Goal: Check status

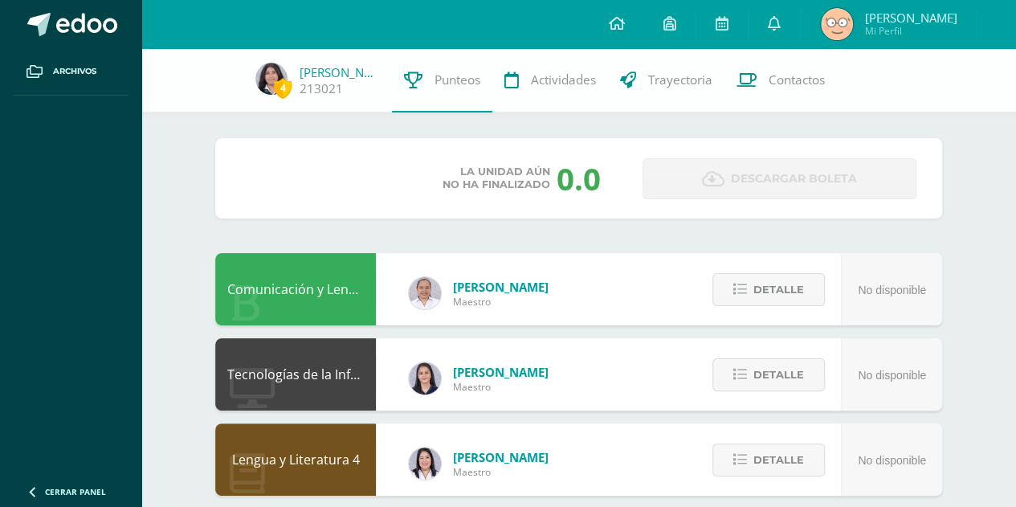
click at [283, 165] on select "Unidad 1 Unidad 2 Unidad 3 Unidad 4" at bounding box center [286, 178] width 91 height 39
select select "Unidad 3"
click at [241, 159] on select "Unidad 1 Unidad 2 Unidad 3 Unidad 4" at bounding box center [286, 178] width 91 height 39
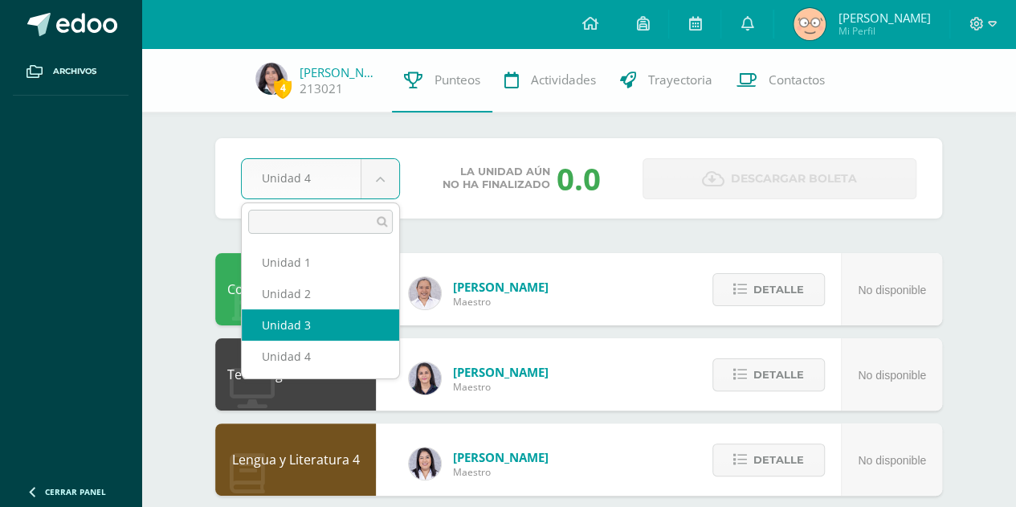
select select "Unidad 3"
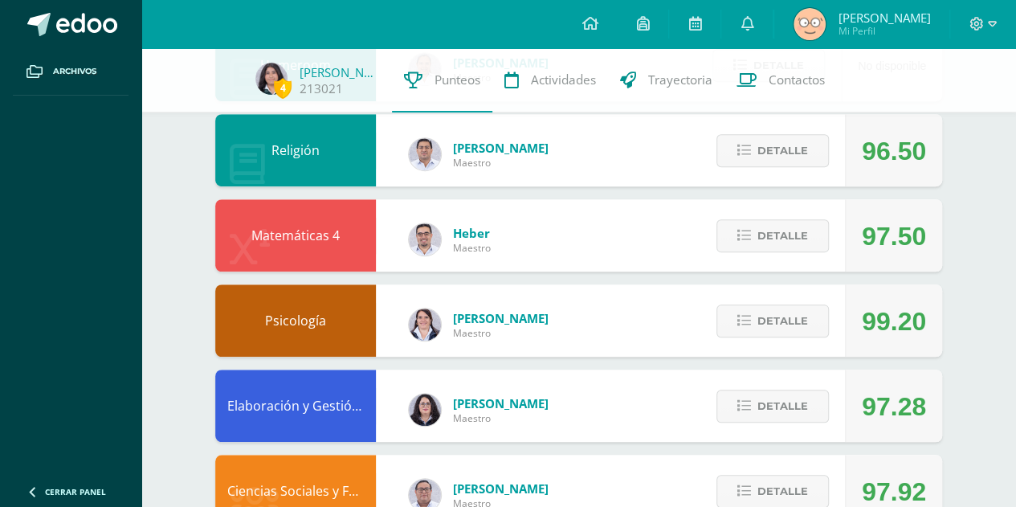
scroll to position [481, 0]
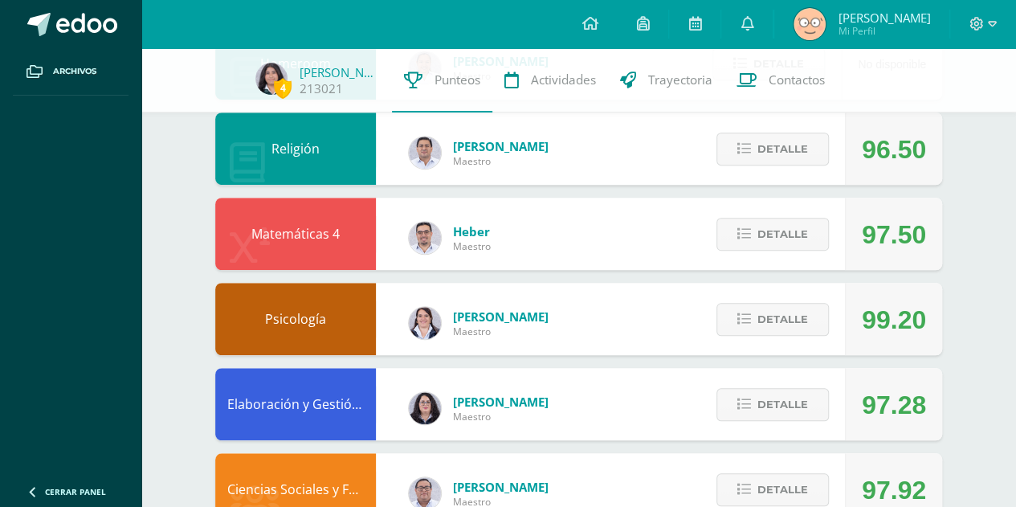
click at [840, 307] on div "Detalle" at bounding box center [768, 319] width 153 height 72
click at [780, 336] on div "Detalle" at bounding box center [768, 319] width 153 height 72
click at [772, 295] on div "Detalle" at bounding box center [768, 319] width 153 height 72
click at [786, 324] on span "Detalle" at bounding box center [782, 319] width 51 height 30
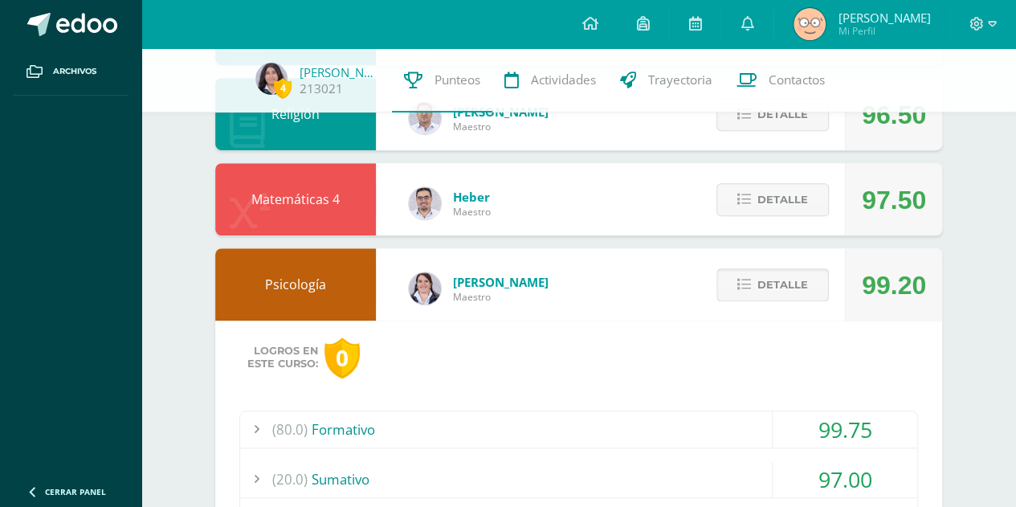
scroll to position [516, 0]
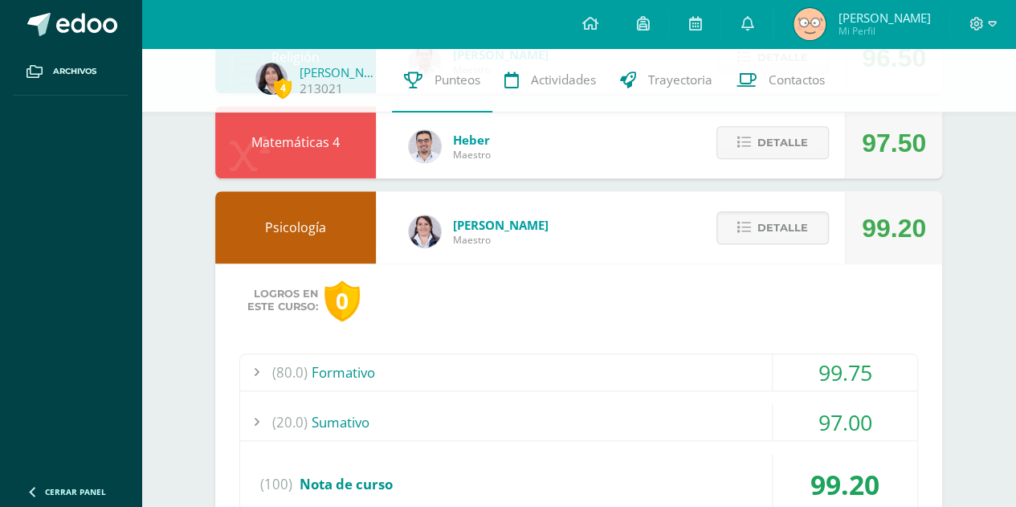
click at [703, 362] on div "(80.0) Formativo" at bounding box center [578, 372] width 677 height 36
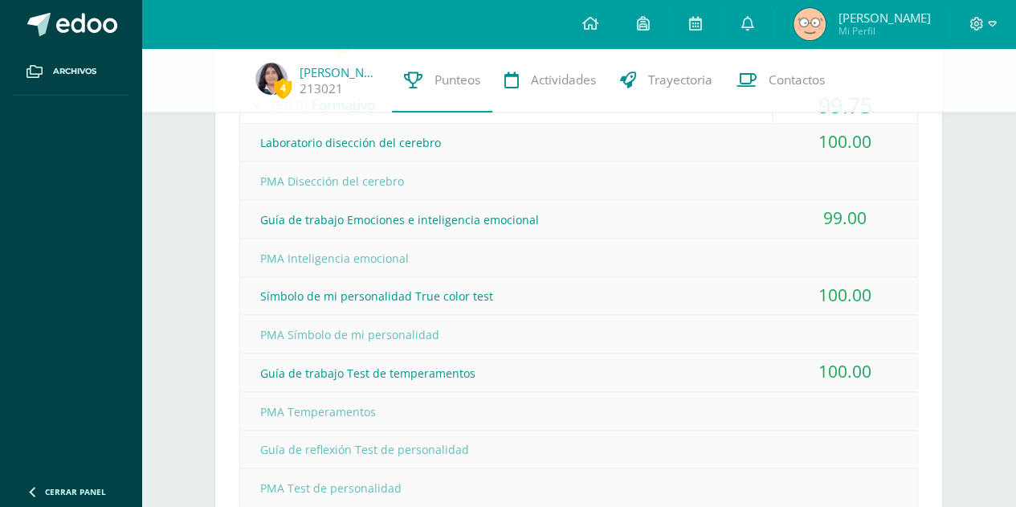
scroll to position [857, 0]
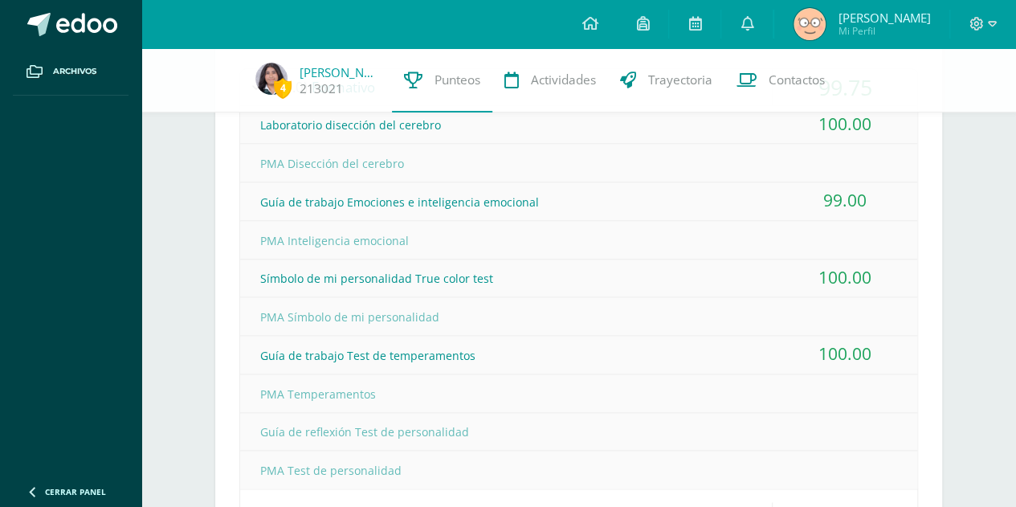
click at [184, 302] on div "Pendiente Unidad 3 Unidad 1 Unidad 2 Unidad 3 Unidad 4 Promedio actual: 93.57 D…" at bounding box center [578, 159] width 791 height 1937
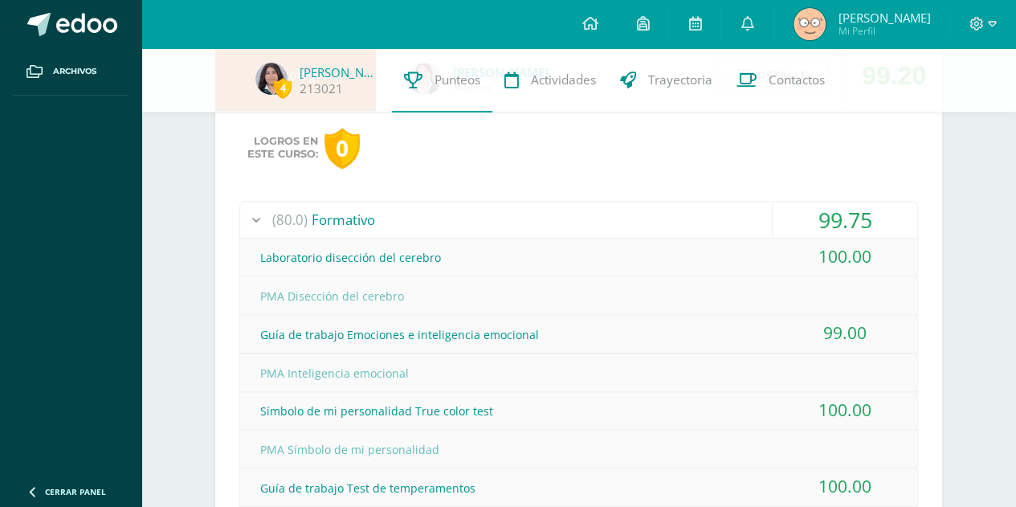
scroll to position [726, 0]
click at [735, 205] on div "(80.0) Formativo" at bounding box center [578, 219] width 677 height 36
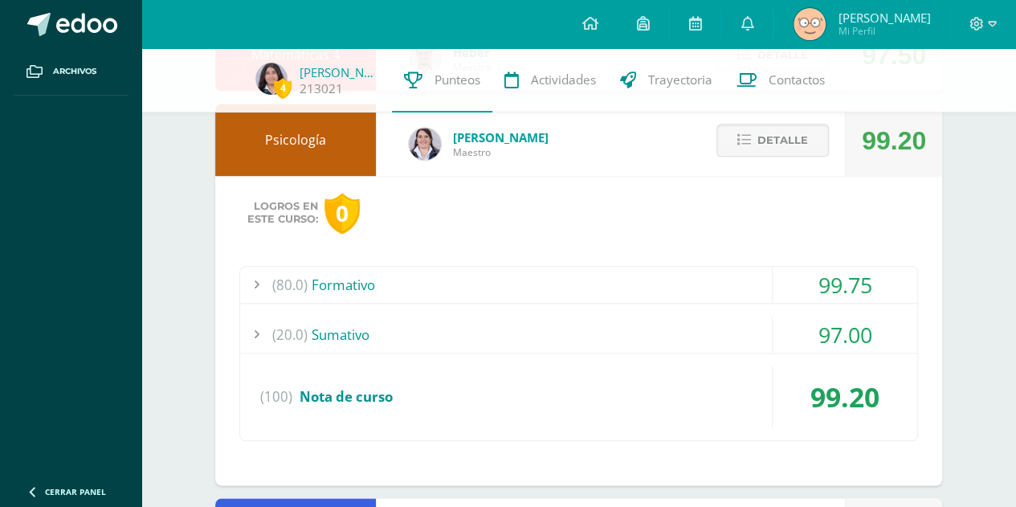
scroll to position [657, 0]
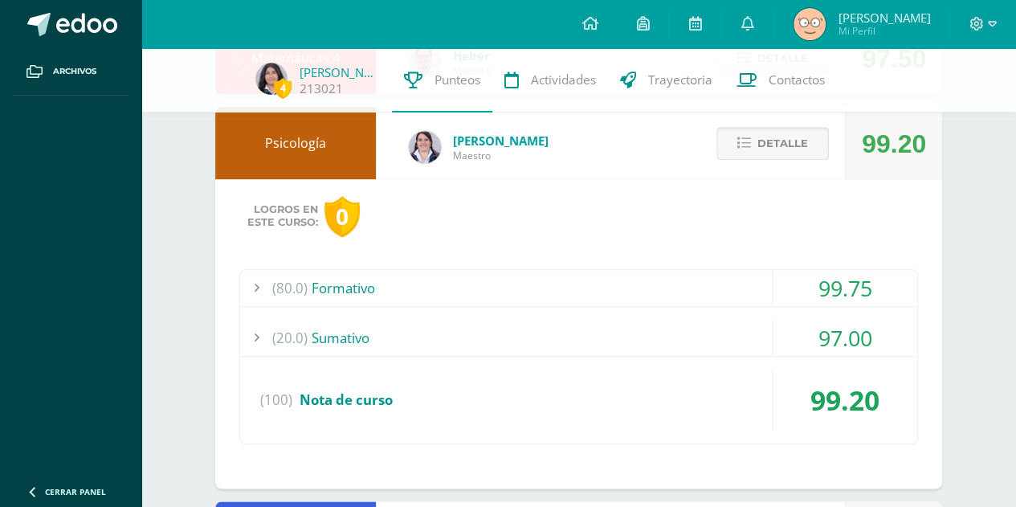
click at [743, 150] on icon at bounding box center [744, 143] width 14 height 14
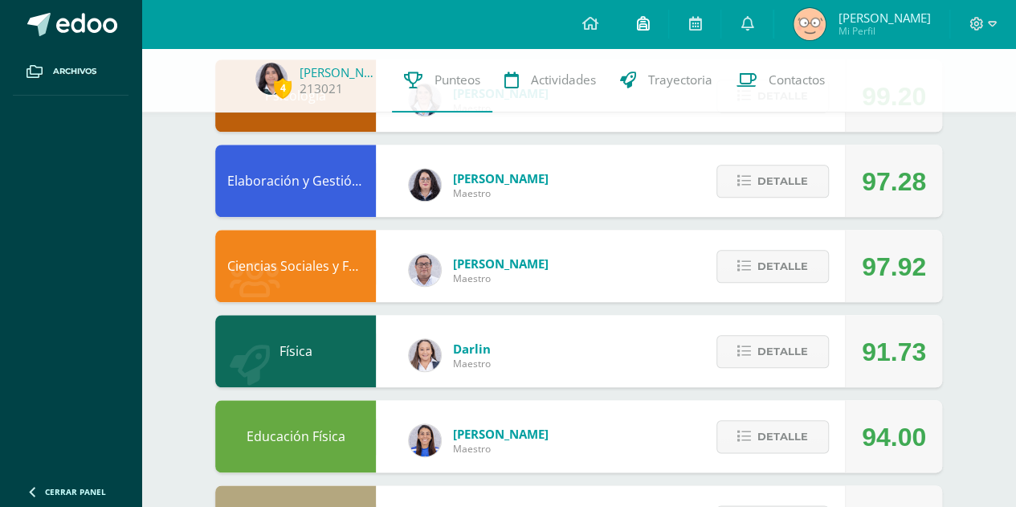
scroll to position [703, 0]
